Goal: Task Accomplishment & Management: Manage account settings

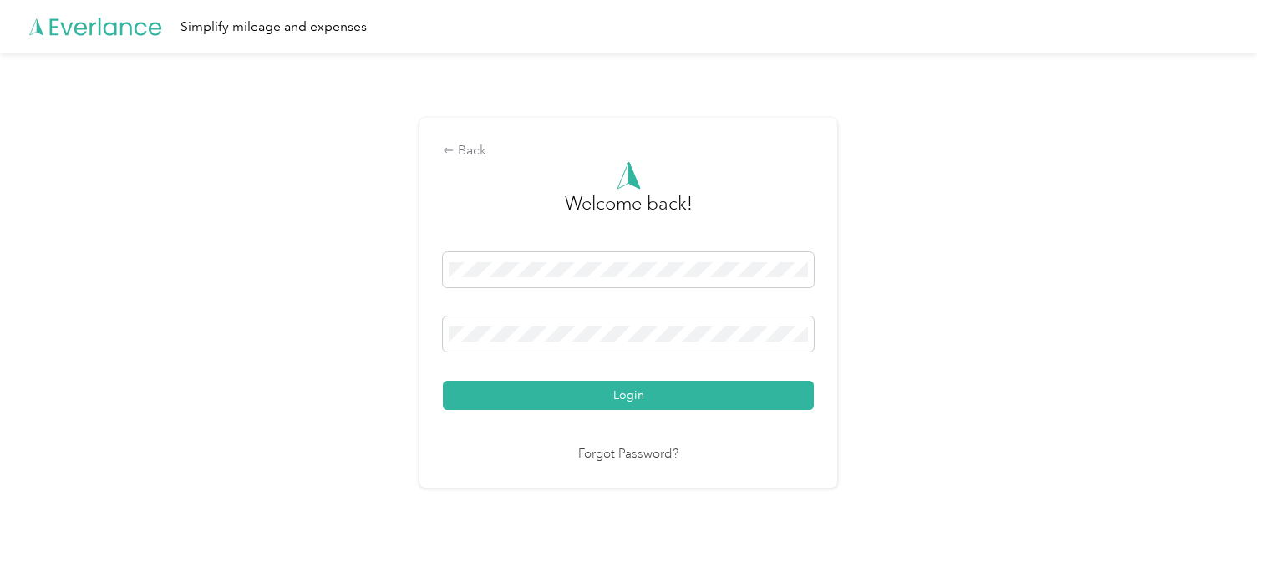
click at [0, 567] on nordpass-portal at bounding box center [0, 567] width 0 height 0
click at [1077, 470] on div "Back Welcome back! Login Forgot Password?" at bounding box center [628, 309] width 1257 height 512
click at [646, 394] on button "Login" at bounding box center [628, 395] width 371 height 29
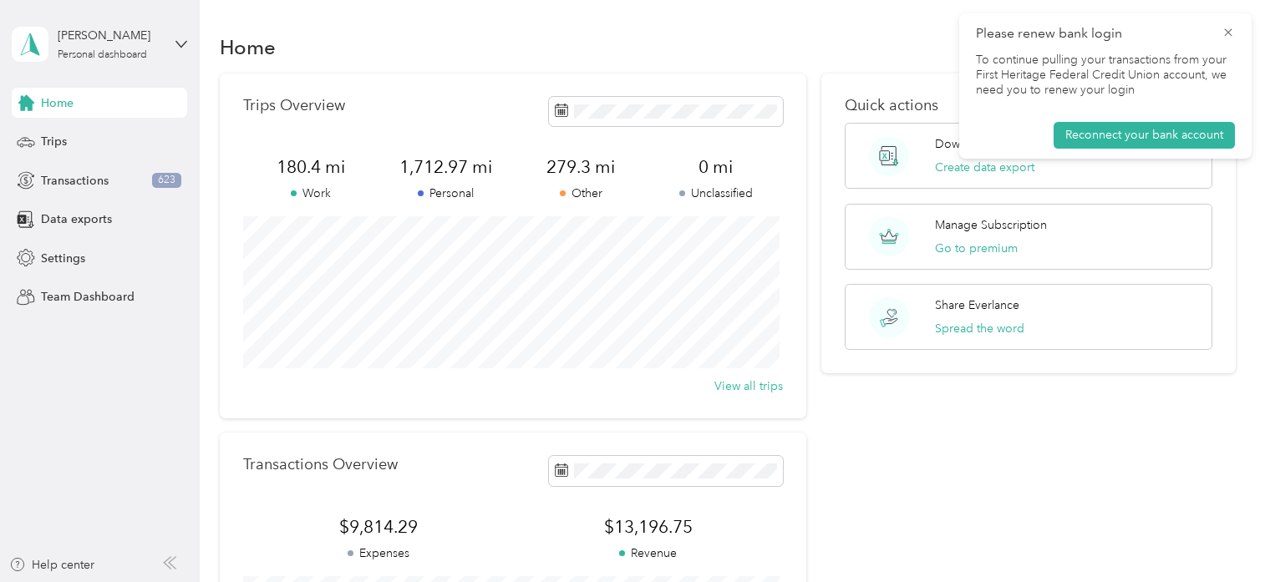
click at [0, 582] on nordpass-portal at bounding box center [0, 582] width 0 height 0
click at [1227, 29] on icon at bounding box center [1228, 32] width 13 height 15
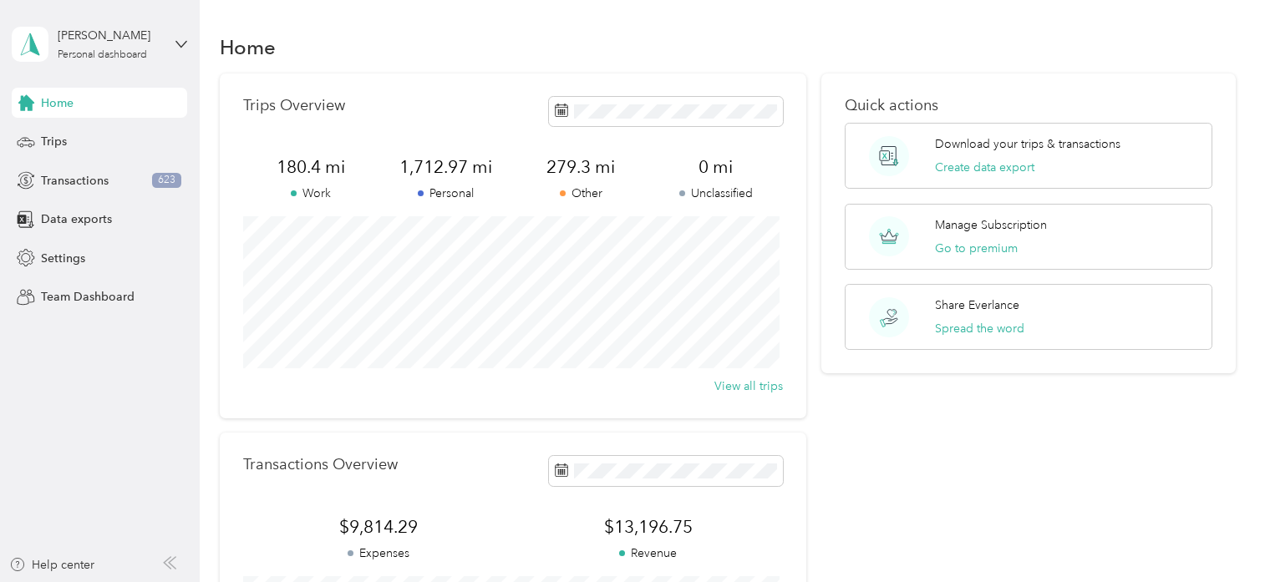
click at [184, 38] on icon at bounding box center [181, 44] width 12 height 12
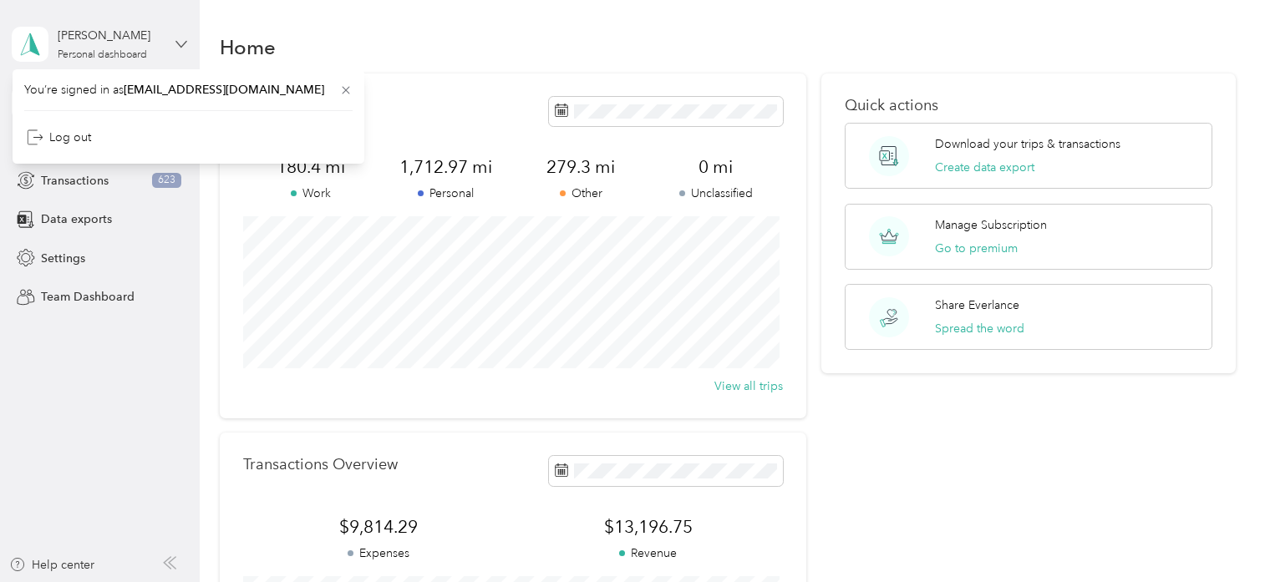
click at [184, 38] on icon at bounding box center [181, 44] width 12 height 12
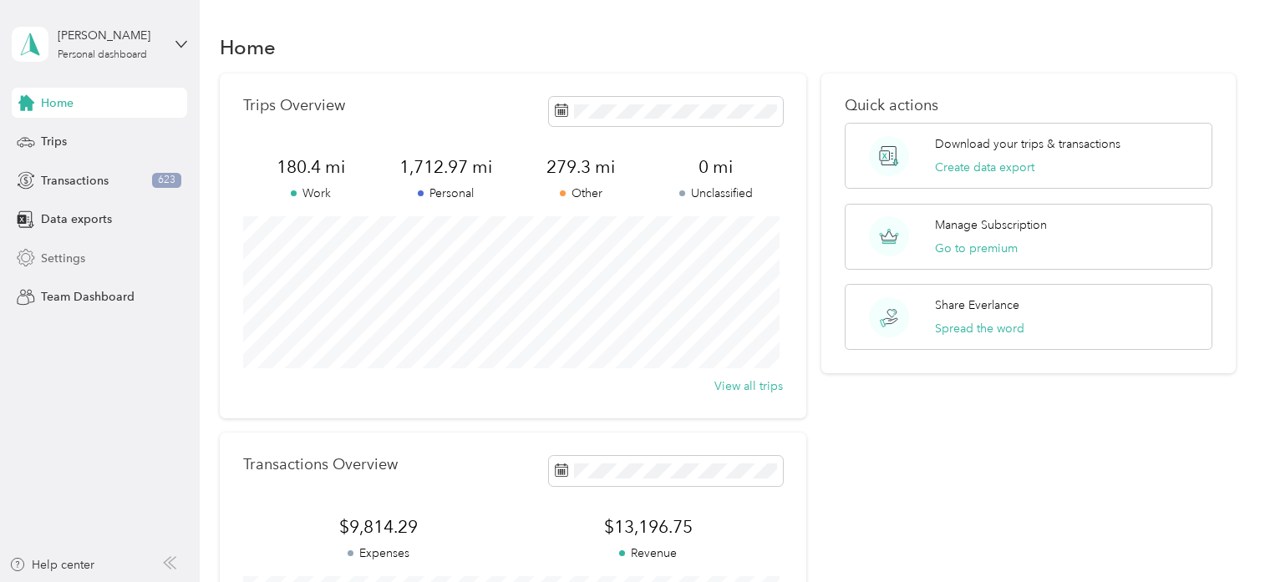
click at [58, 257] on span "Settings" at bounding box center [63, 259] width 44 height 18
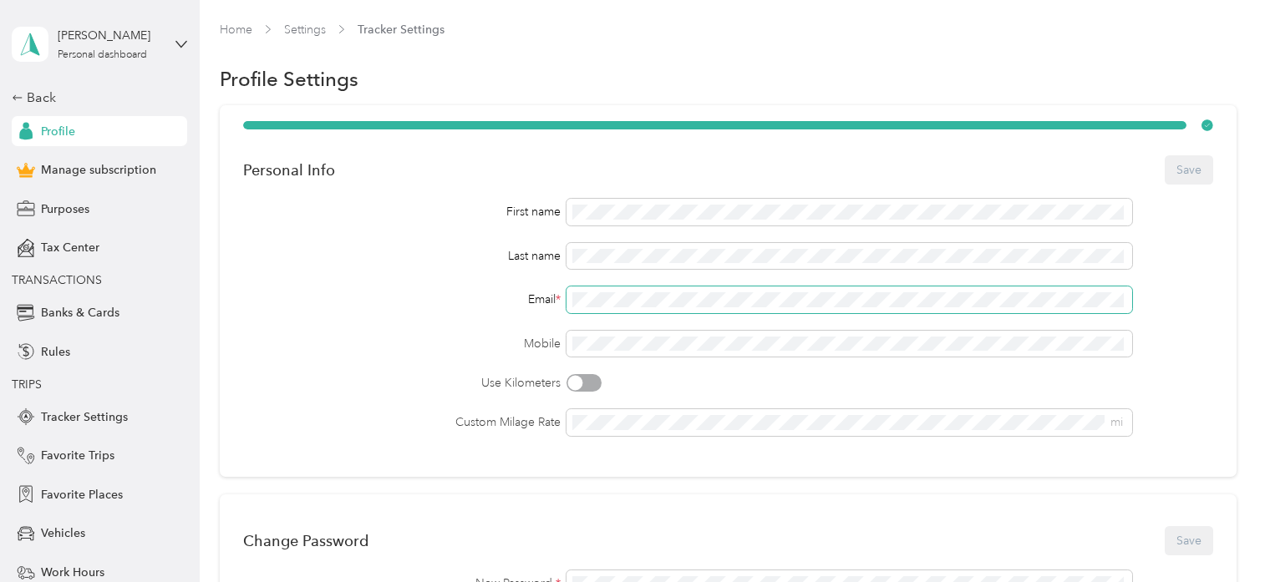
click at [558, 286] on div "First name Last name Email * Mobile Use Kilometers Custom Milage Rate mi" at bounding box center [727, 317] width 969 height 237
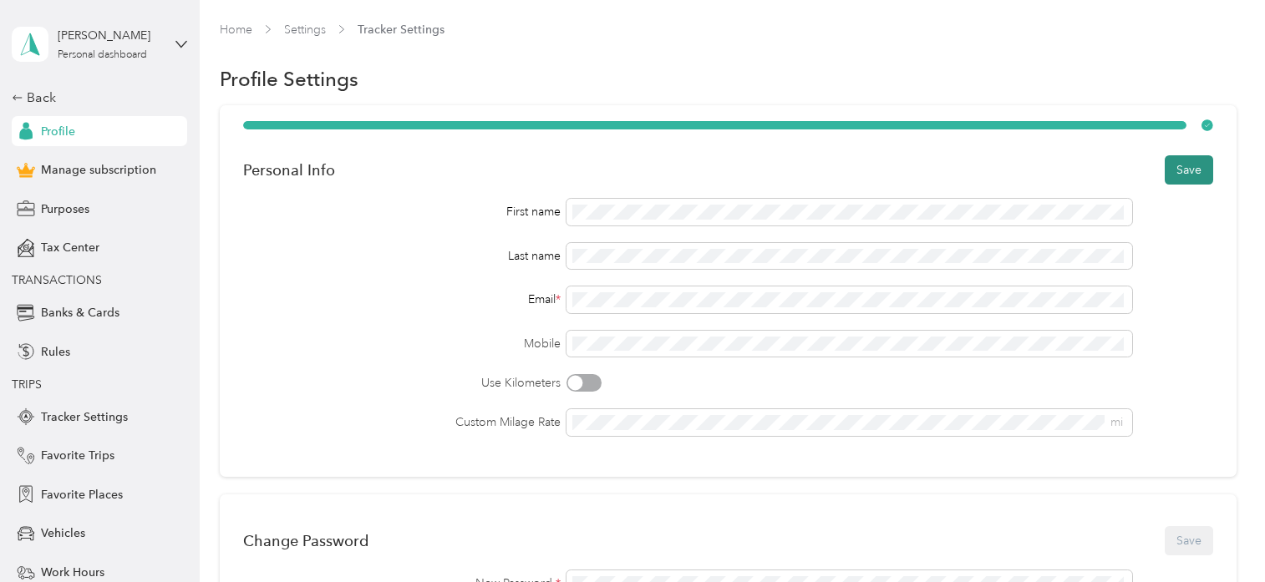
click at [1190, 168] on button "Save" at bounding box center [1189, 169] width 48 height 29
click at [1182, 170] on button "Save" at bounding box center [1189, 169] width 48 height 29
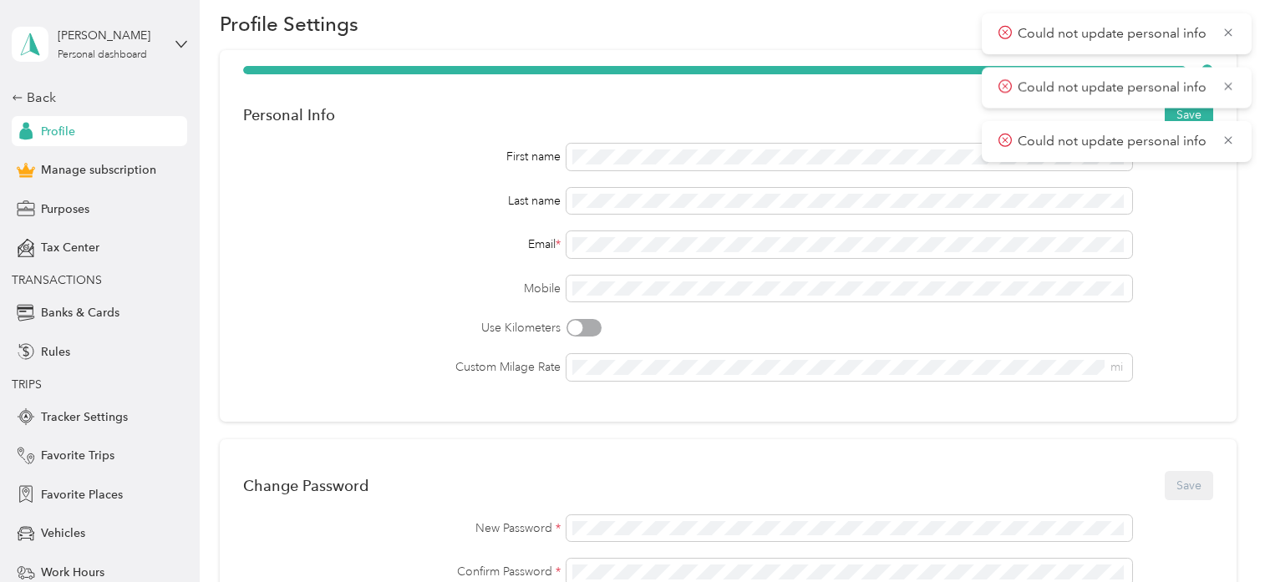
scroll to position [167, 0]
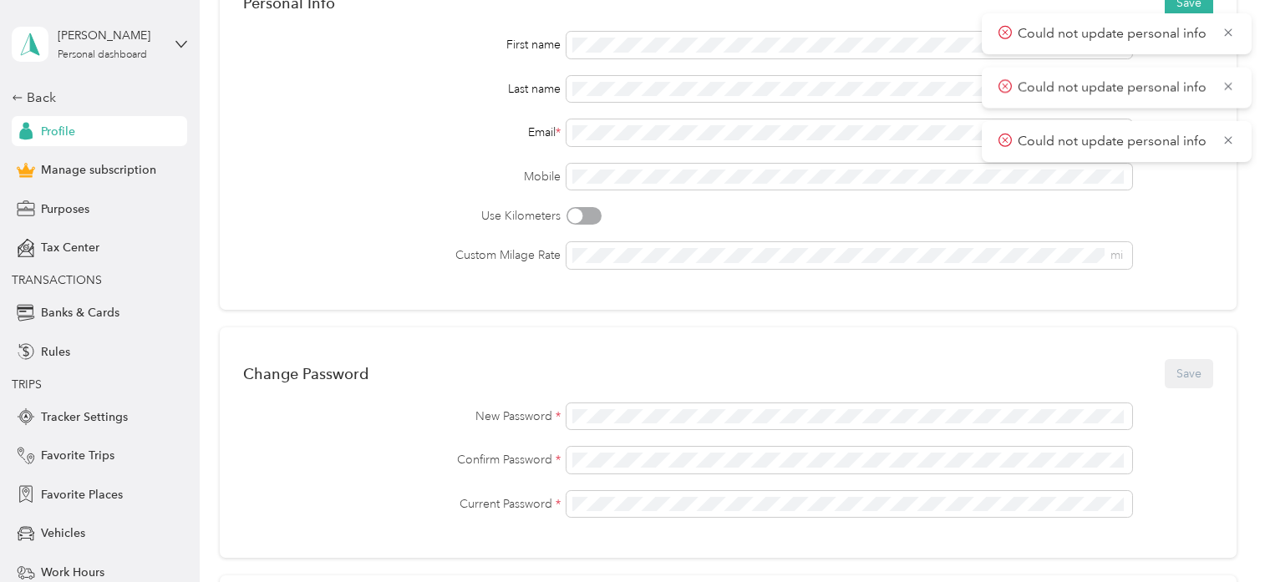
click at [764, 220] on div "Use Kilometers" at bounding box center [727, 216] width 969 height 18
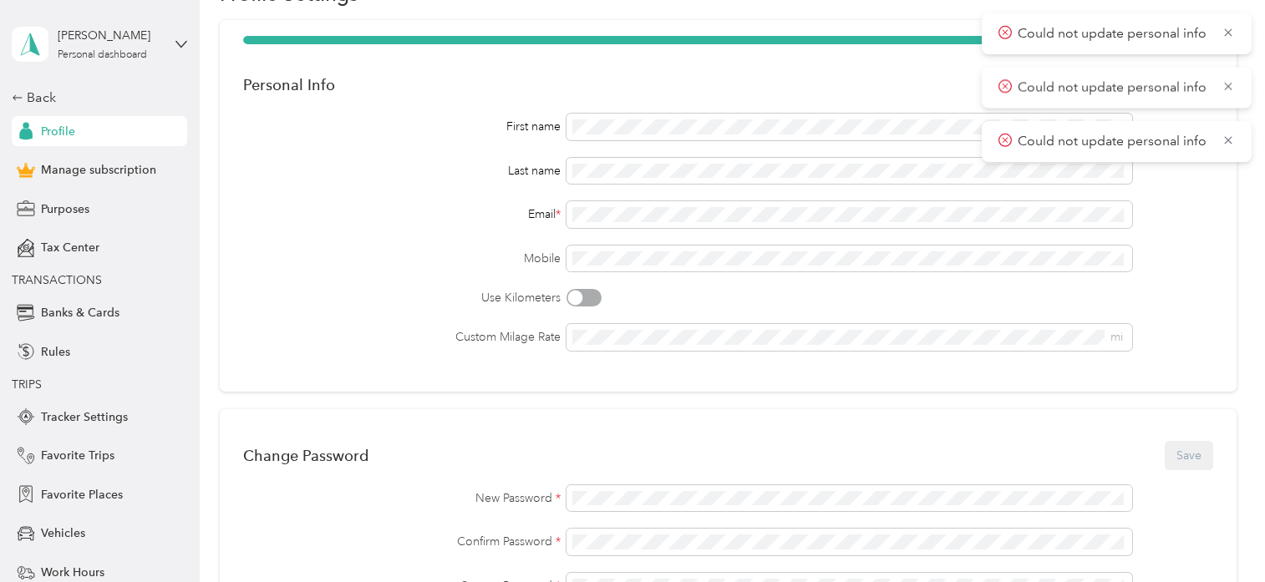
scroll to position [0, 0]
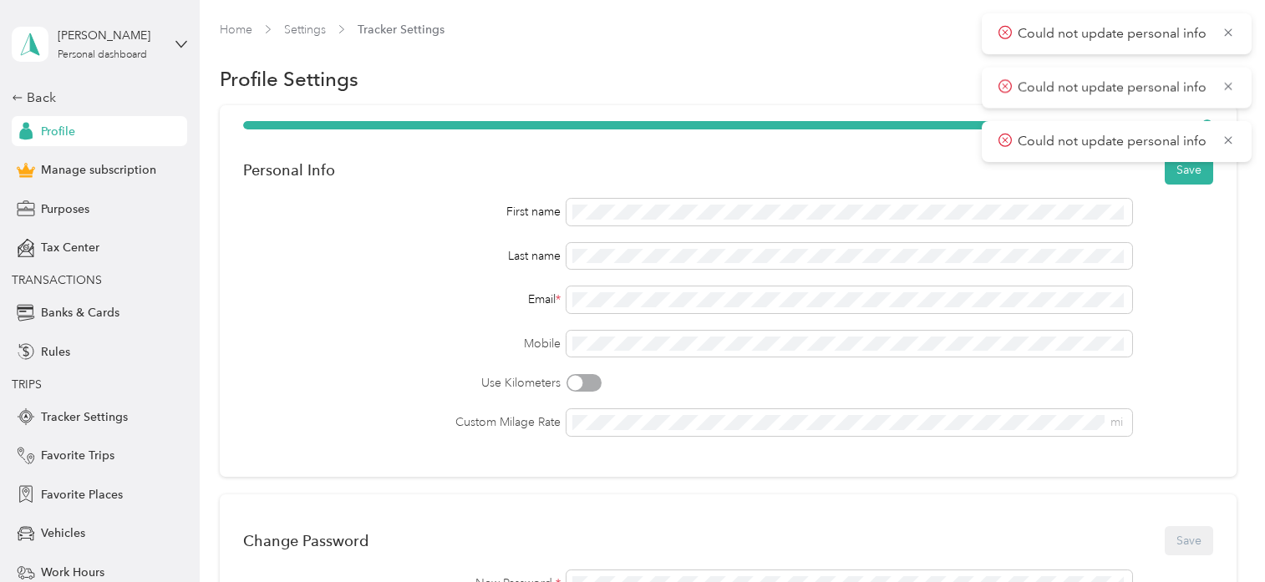
click at [676, 73] on div "Profile Settings" at bounding box center [728, 79] width 1016 height 35
click at [26, 96] on div "Back" at bounding box center [95, 98] width 167 height 20
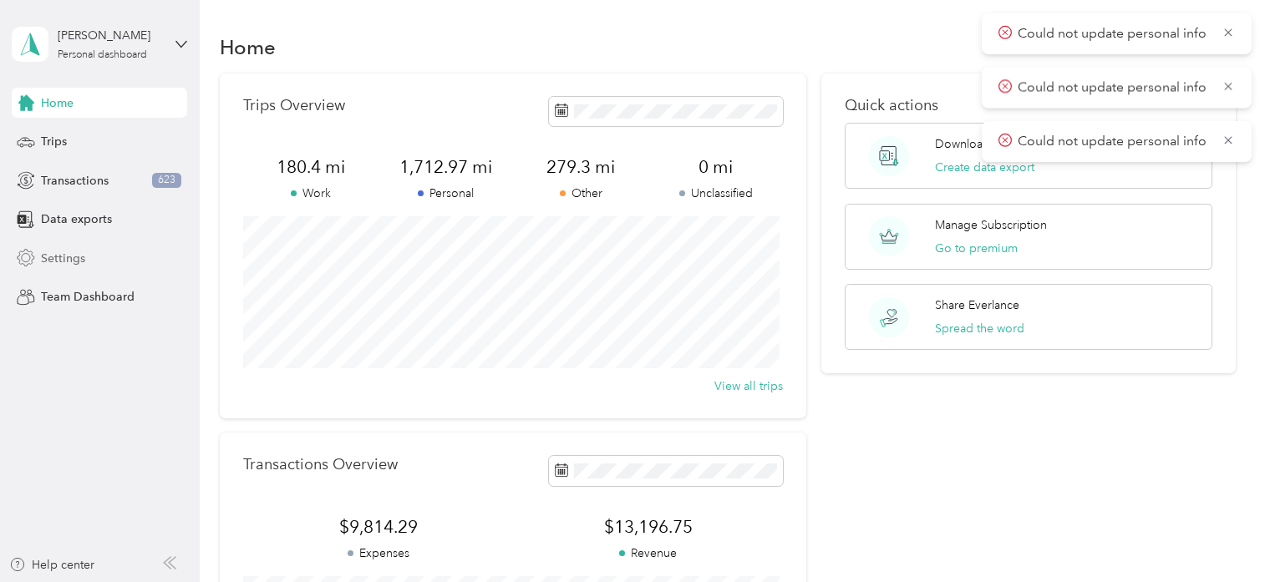
click at [47, 259] on span "Settings" at bounding box center [63, 259] width 44 height 18
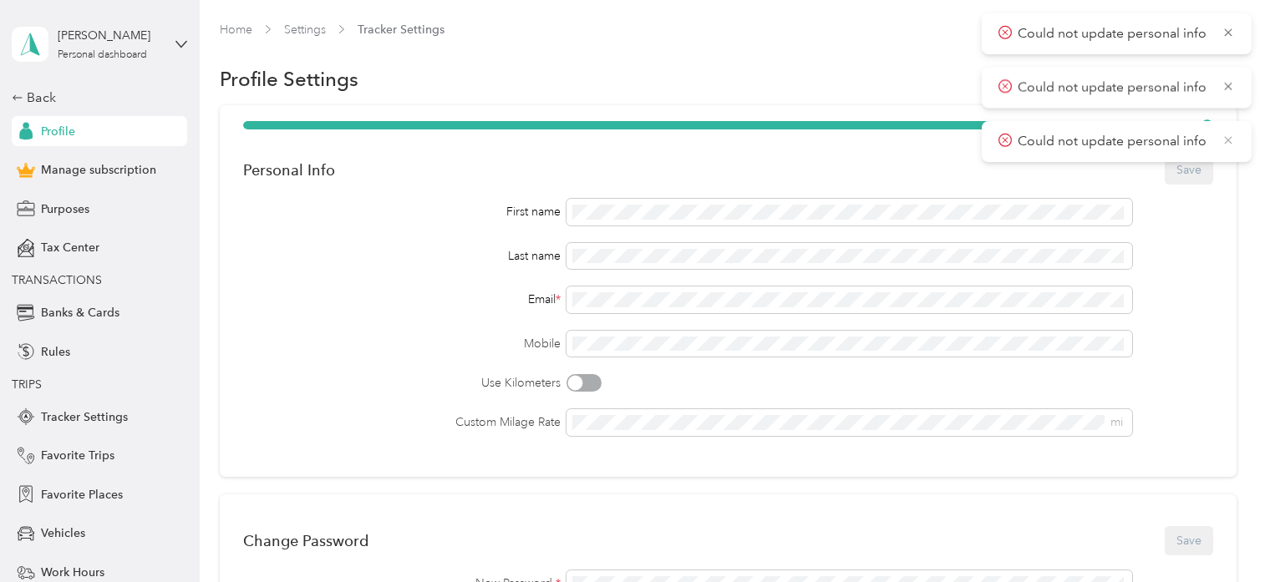
click at [1226, 138] on icon at bounding box center [1228, 140] width 8 height 8
click at [1229, 83] on icon at bounding box center [1228, 86] width 13 height 15
click at [1230, 33] on icon at bounding box center [1228, 32] width 13 height 15
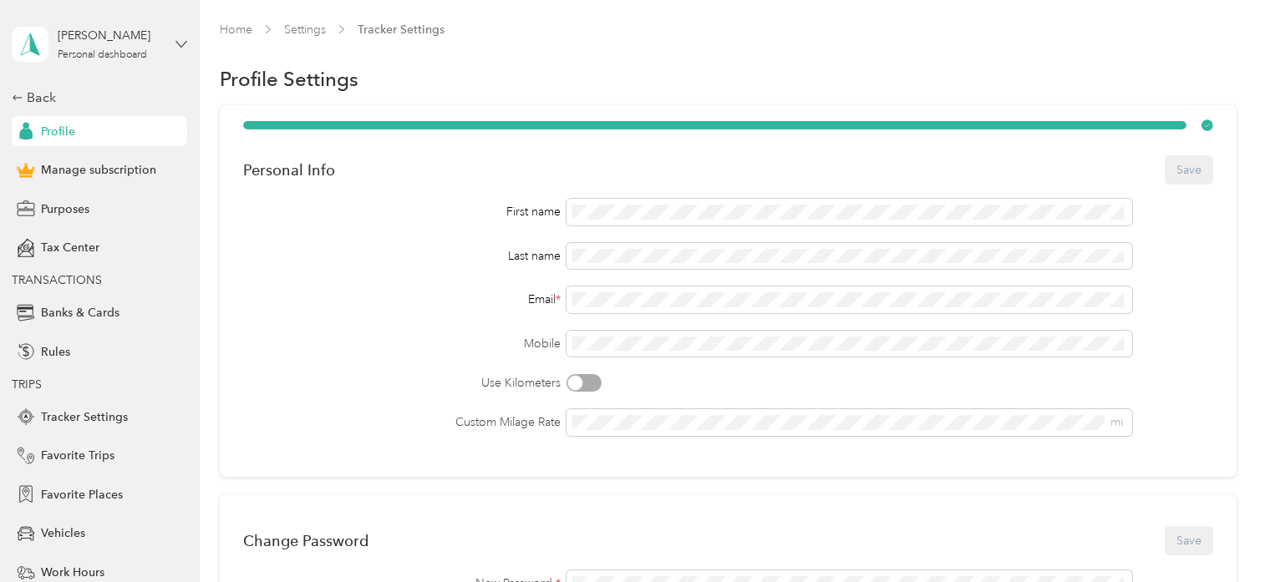
click at [175, 41] on icon at bounding box center [181, 44] width 12 height 12
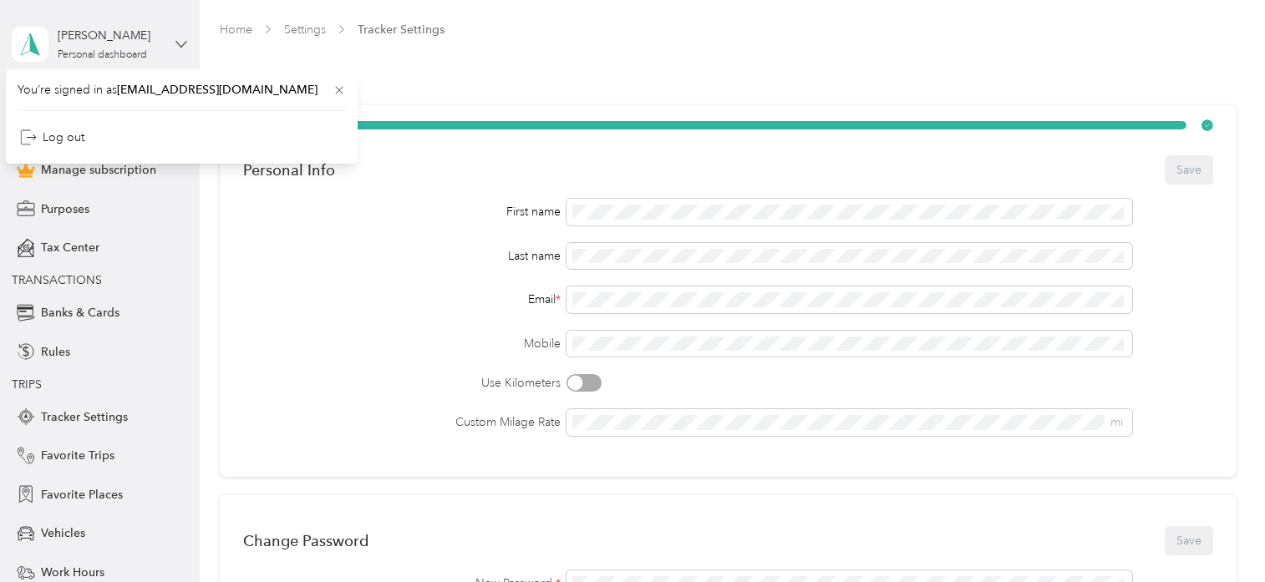
click at [175, 41] on icon at bounding box center [181, 44] width 12 height 12
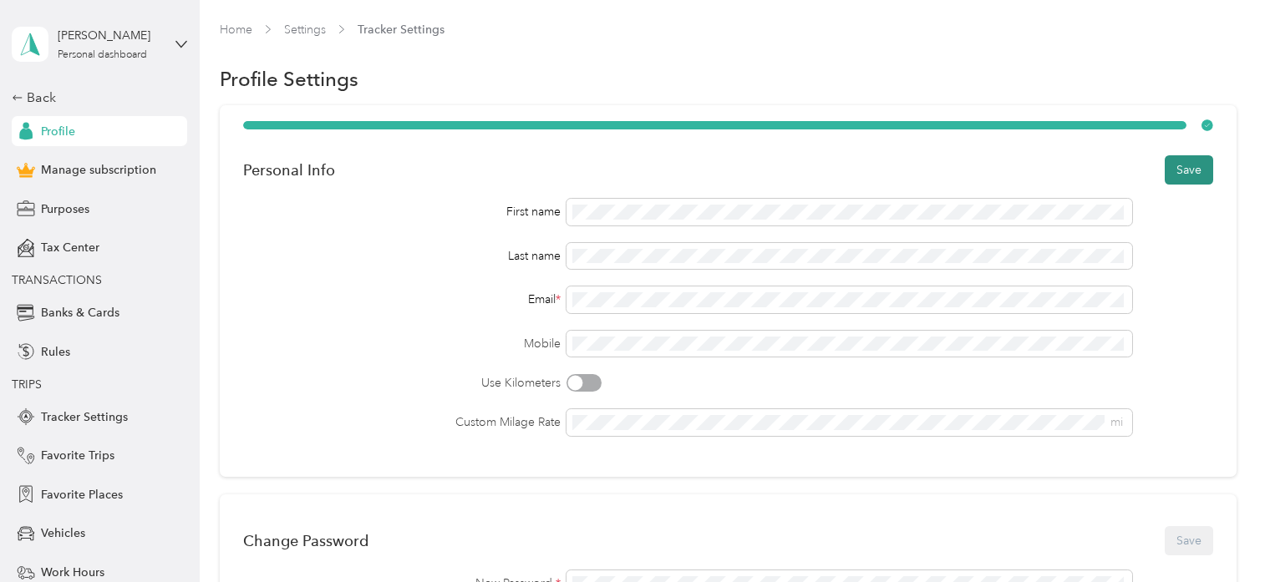
click at [1181, 170] on button "Save" at bounding box center [1189, 169] width 48 height 29
click at [1225, 31] on icon at bounding box center [1228, 32] width 13 height 15
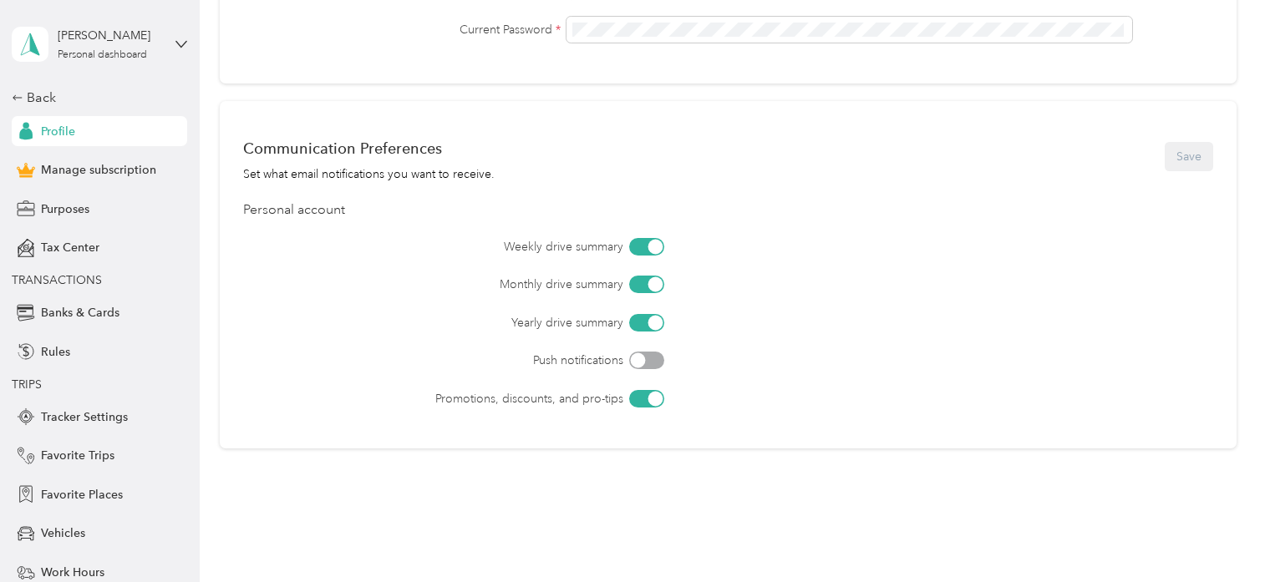
click at [164, 34] on div "[PERSON_NAME] Personal dashboard" at bounding box center [99, 44] width 175 height 58
click at [63, 141] on div "Log out" at bounding box center [182, 130] width 328 height 29
